Goal: Information Seeking & Learning: Learn about a topic

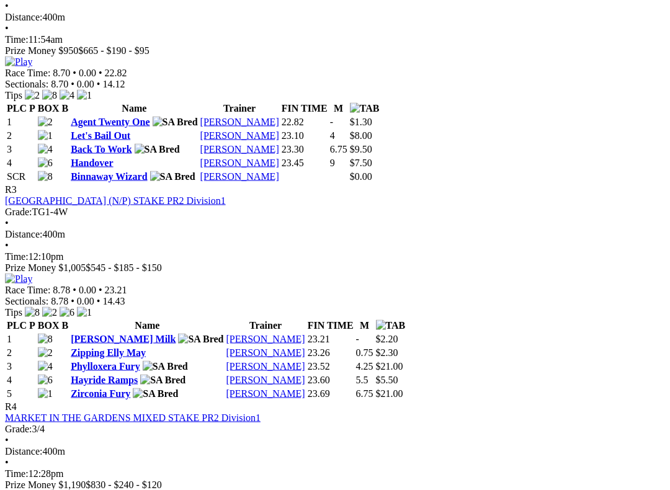
scroll to position [845, 0]
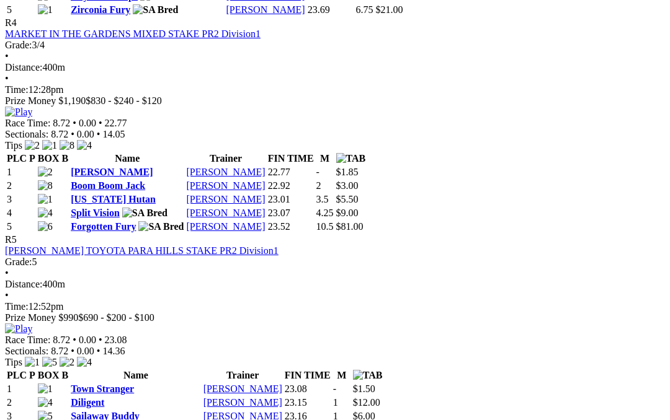
scroll to position [1216, 0]
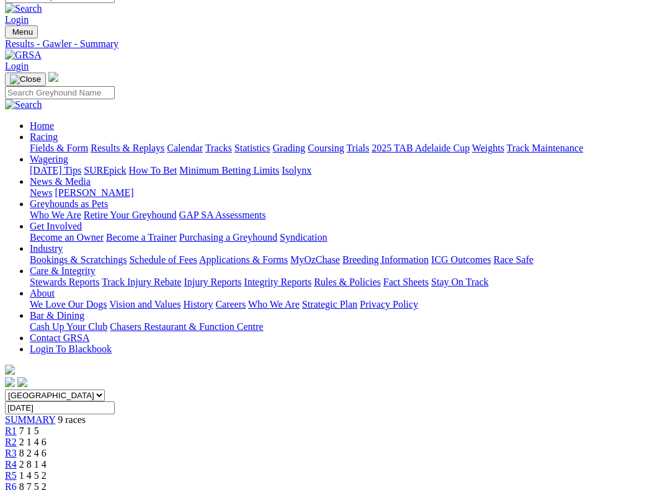
scroll to position [17, 47]
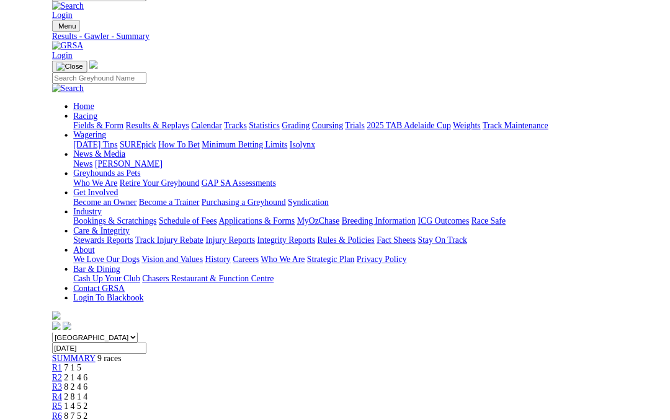
scroll to position [51, 47]
